Goal: Information Seeking & Learning: Learn about a topic

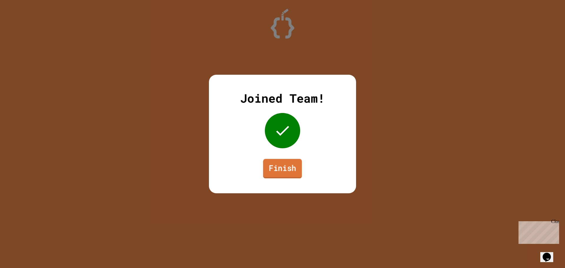
click at [281, 169] on link "Finish" at bounding box center [282, 168] width 39 height 19
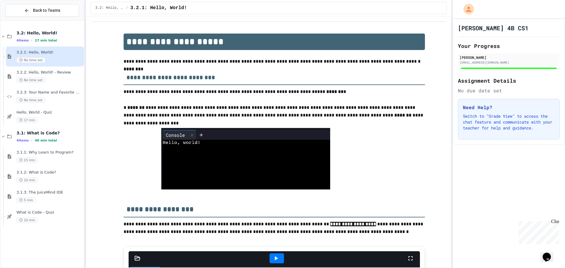
click at [556, 219] on div "Close" at bounding box center [554, 222] width 7 height 7
click at [47, 119] on div "17 min" at bounding box center [49, 120] width 66 height 6
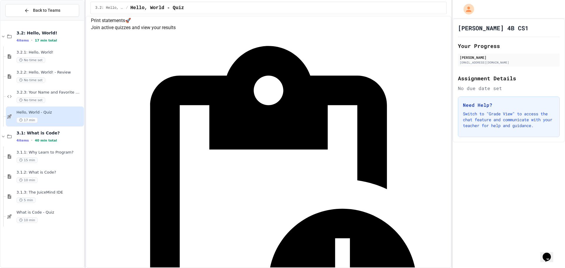
scroll to position [29, 0]
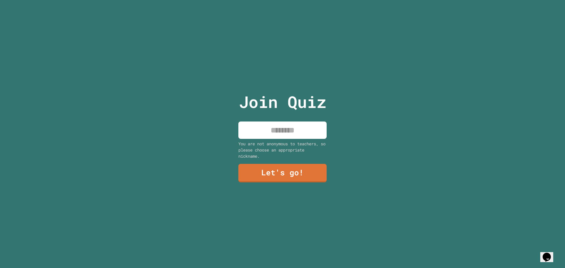
drag, startPoint x: 284, startPoint y: 126, endPoint x: 287, endPoint y: 127, distance: 3.6
click at [284, 125] on input at bounding box center [282, 129] width 88 height 17
type input "****"
click at [291, 168] on link "Let's go!" at bounding box center [282, 172] width 90 height 19
click at [312, 129] on input at bounding box center [282, 129] width 88 height 17
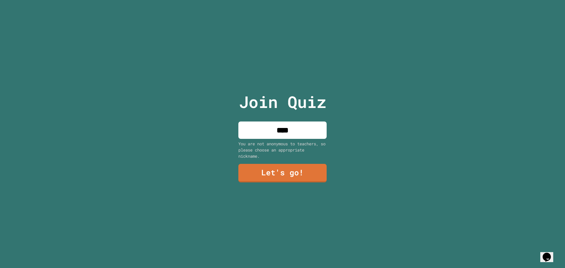
type input "****"
click at [264, 169] on link "Let's go!" at bounding box center [282, 173] width 88 height 19
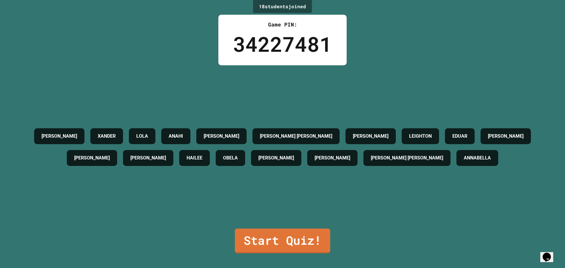
click at [278, 245] on link "Start Quiz!" at bounding box center [282, 240] width 95 height 25
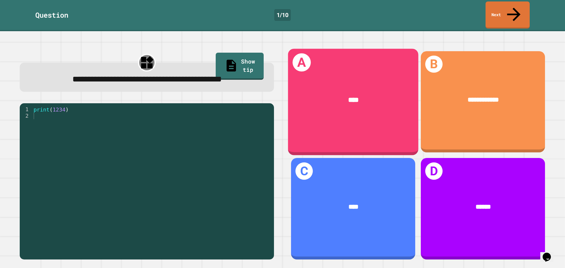
click at [382, 107] on div "A ****" at bounding box center [353, 102] width 130 height 106
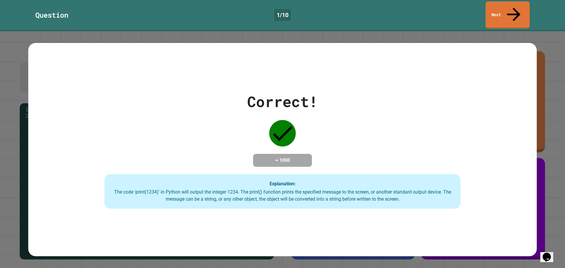
drag, startPoint x: 241, startPoint y: 233, endPoint x: 247, endPoint y: 226, distance: 8.7
click at [241, 233] on div "Correct! + 1000 Explanation: The code 'print(1234)' in Python will output the i…" at bounding box center [282, 149] width 508 height 213
click at [536, 142] on div "Correct! + 1000 Explanation: The code 'print(1234)' in Python will output the i…" at bounding box center [282, 149] width 565 height 237
drag, startPoint x: 513, startPoint y: 10, endPoint x: 508, endPoint y: 12, distance: 5.3
click at [513, 10] on icon at bounding box center [513, 13] width 19 height 21
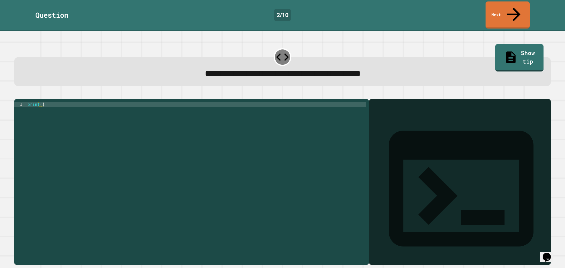
click at [41, 102] on div "print ( )" at bounding box center [196, 182] width 340 height 160
type textarea "**********"
click at [17, 94] on icon "button" at bounding box center [17, 94] width 0 height 0
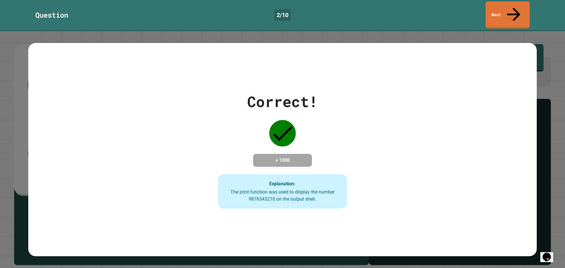
click at [265, 229] on div "Correct! + 1000 Explanation: The print function was used to display the number …" at bounding box center [282, 149] width 508 height 213
click at [298, 157] on h4 "+ 1000" at bounding box center [282, 160] width 47 height 7
click at [512, 2] on link "Next" at bounding box center [507, 14] width 44 height 29
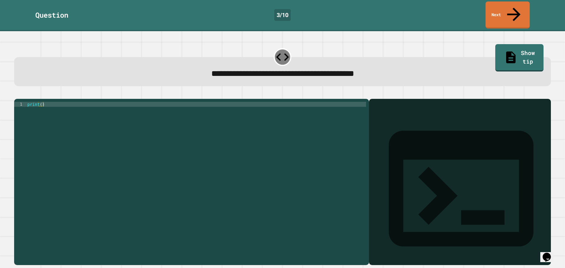
click at [41, 102] on div "print ( )" at bounding box center [196, 182] width 340 height 160
type textarea "**********"
click at [29, 92] on div at bounding box center [282, 95] width 536 height 7
click at [17, 94] on icon "button" at bounding box center [17, 94] width 0 height 0
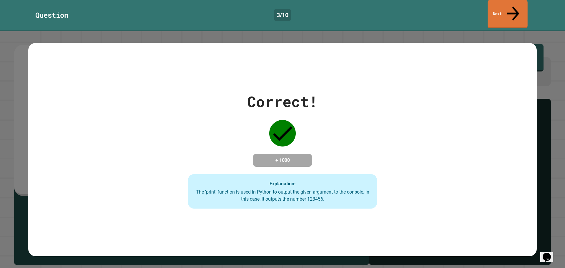
click at [491, 7] on link "Next" at bounding box center [507, 14] width 40 height 29
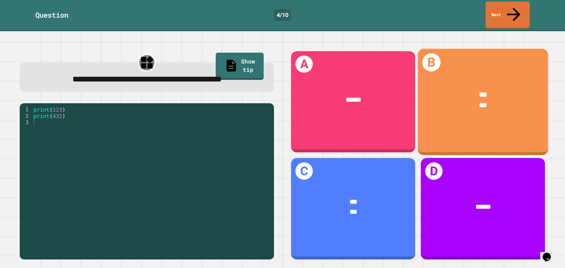
click at [453, 119] on div "B *** ***" at bounding box center [483, 102] width 130 height 106
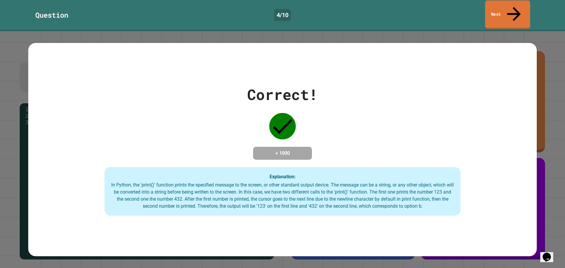
click at [506, 5] on link "Next" at bounding box center [507, 14] width 45 height 29
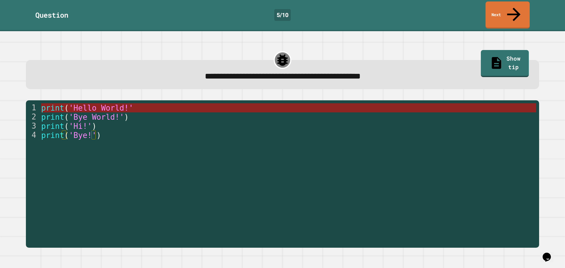
click at [84, 103] on span "'Hello World!'" at bounding box center [101, 107] width 64 height 9
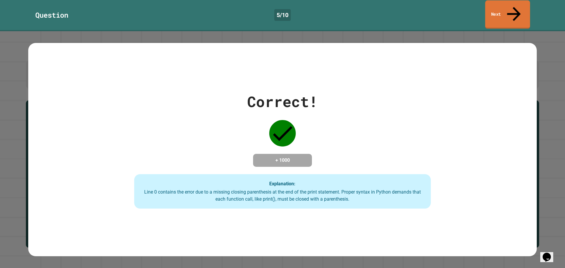
click at [493, 7] on link "Next" at bounding box center [507, 14] width 45 height 29
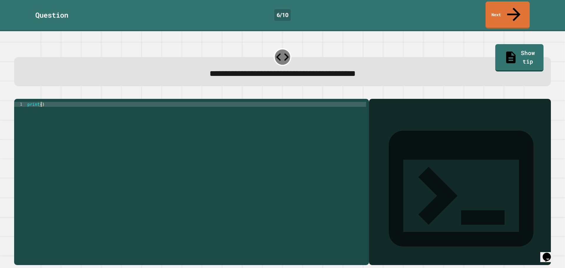
click at [41, 102] on div "print ( )" at bounding box center [196, 182] width 340 height 160
click at [44, 107] on div "print ( 3.14159 )" at bounding box center [196, 182] width 340 height 160
type textarea "**********"
click at [17, 94] on button "button" at bounding box center [17, 94] width 0 height 0
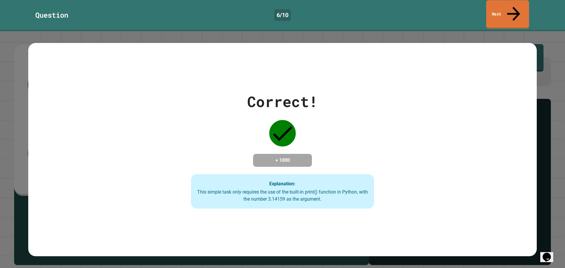
click at [513, 4] on icon at bounding box center [512, 13] width 19 height 21
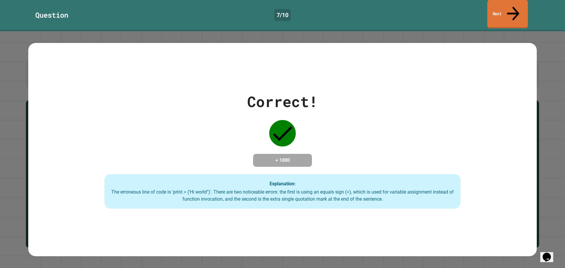
click at [517, 11] on link "Next" at bounding box center [507, 14] width 41 height 29
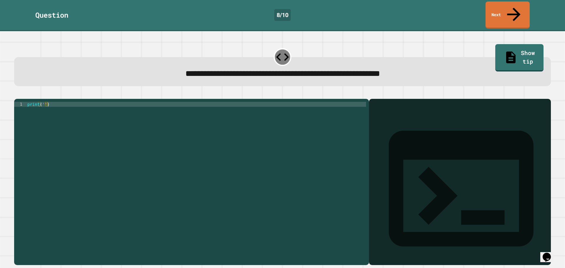
click at [44, 102] on div "print ( '' )" at bounding box center [196, 182] width 340 height 160
click at [17, 94] on icon "button" at bounding box center [17, 94] width 0 height 0
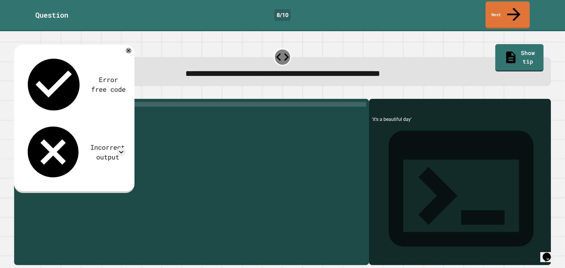
click at [372, 116] on div "'it's a beautiful day'" at bounding box center [460, 190] width 176 height 149
click at [48, 102] on div "print ( "'it's a beautiful day'" )" at bounding box center [196, 182] width 340 height 160
click at [17, 94] on icon "button" at bounding box center [17, 94] width 0 height 0
click at [123, 148] on icon at bounding box center [121, 152] width 9 height 9
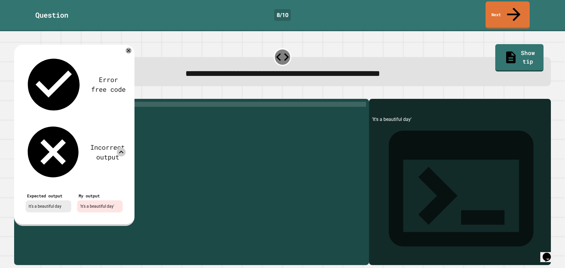
click at [117, 121] on div "Incorrect output" at bounding box center [74, 151] width 103 height 61
click at [120, 148] on icon at bounding box center [121, 152] width 9 height 9
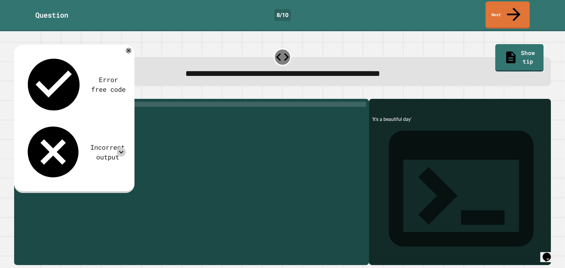
click at [91, 102] on div "print ( "'It's a beautiful day'" )" at bounding box center [196, 182] width 340 height 160
click at [45, 102] on div "print ( "'It's a beautiful day" )" at bounding box center [196, 182] width 340 height 160
type textarea "**********"
click at [17, 94] on icon "button" at bounding box center [17, 94] width 0 height 0
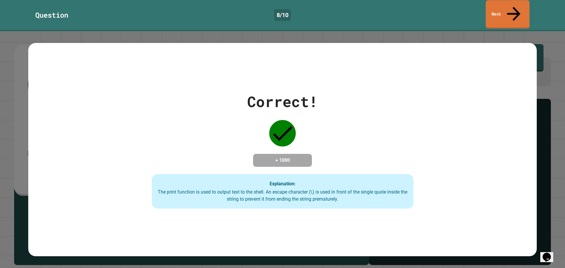
click at [497, 7] on link "Next" at bounding box center [507, 14] width 44 height 29
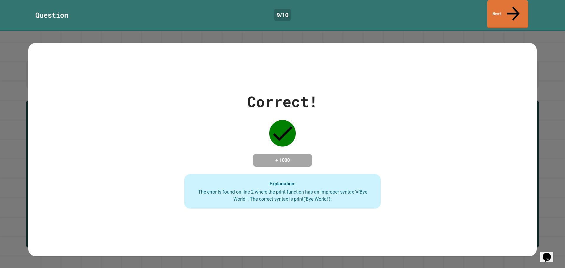
click at [512, 5] on icon at bounding box center [513, 13] width 19 height 21
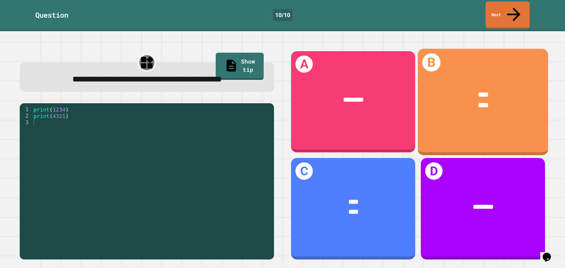
click at [491, 112] on div "B **** ****" at bounding box center [483, 102] width 130 height 106
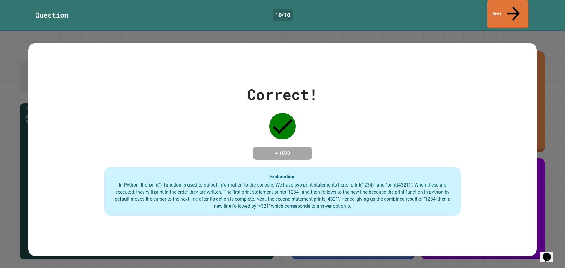
click at [512, 4] on icon at bounding box center [513, 13] width 19 height 21
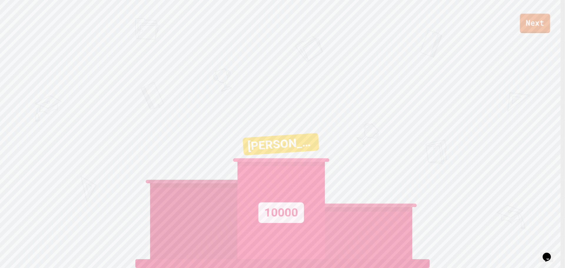
click at [526, 26] on link "Next" at bounding box center [535, 23] width 30 height 19
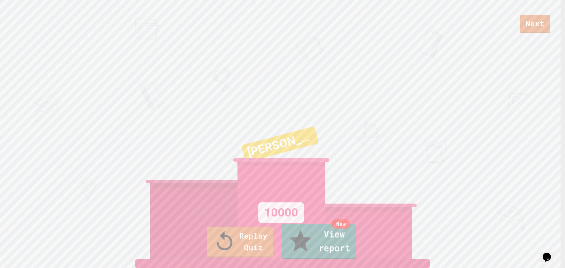
click at [326, 242] on link "New View report" at bounding box center [318, 241] width 74 height 35
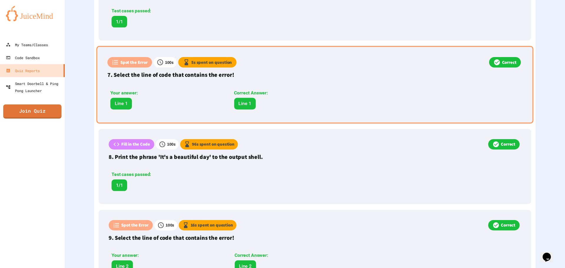
scroll to position [481, 0]
